Goal: Task Accomplishment & Management: Manage account settings

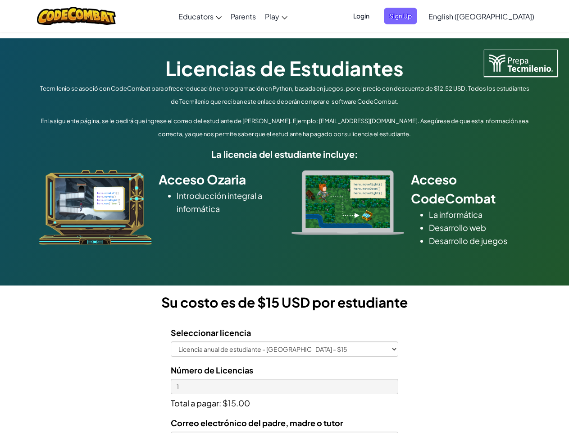
click at [285, 216] on div at bounding box center [348, 202] width 126 height 65
click at [375, 16] on span "Login" at bounding box center [361, 16] width 27 height 17
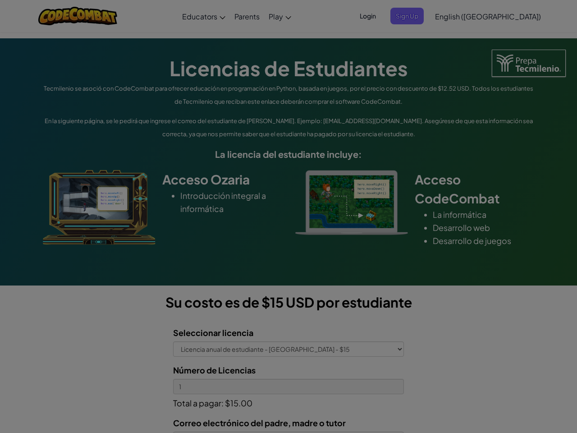
click at [0, 0] on input "Email or Username :" at bounding box center [0, 0] width 0 height 0
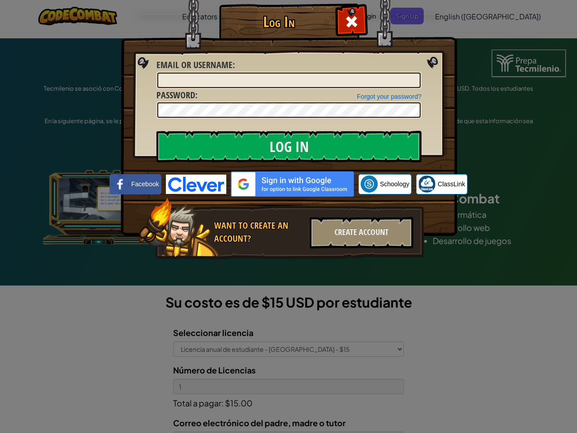
click at [456, 16] on div "Log In Unknown Error Email or Username : Forgot your password? Password : Log I…" at bounding box center [288, 216] width 577 height 433
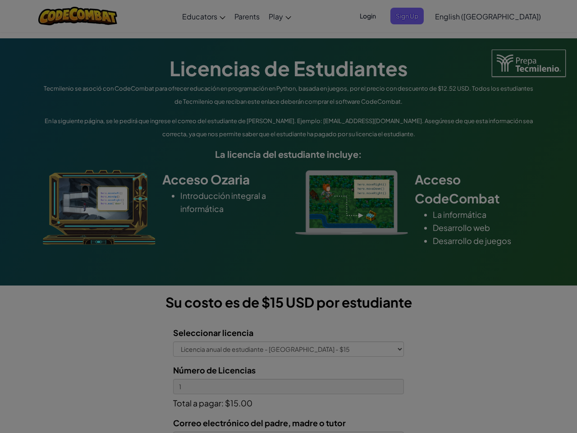
click at [456, 16] on div "Log In Unknown Error Email or Username : Forgot your password? Password : Log I…" at bounding box center [288, 216] width 577 height 433
click at [504, 16] on div at bounding box center [288, 216] width 577 height 433
